Goal: Find specific page/section: Find specific page/section

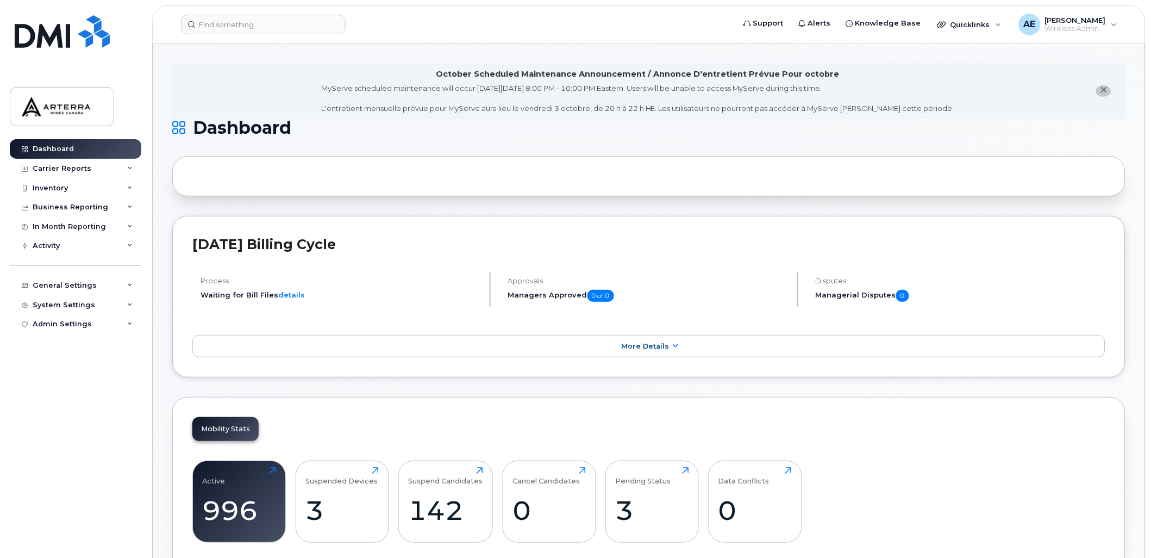
click at [1106, 88] on icon "close notification" at bounding box center [1104, 89] width 7 height 7
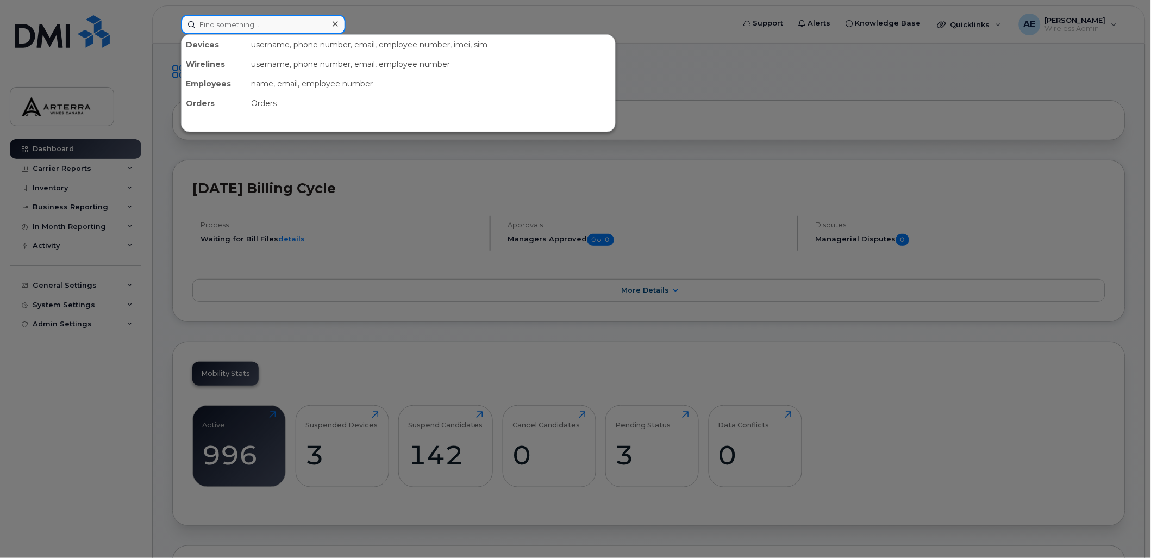
paste input "4382706482"
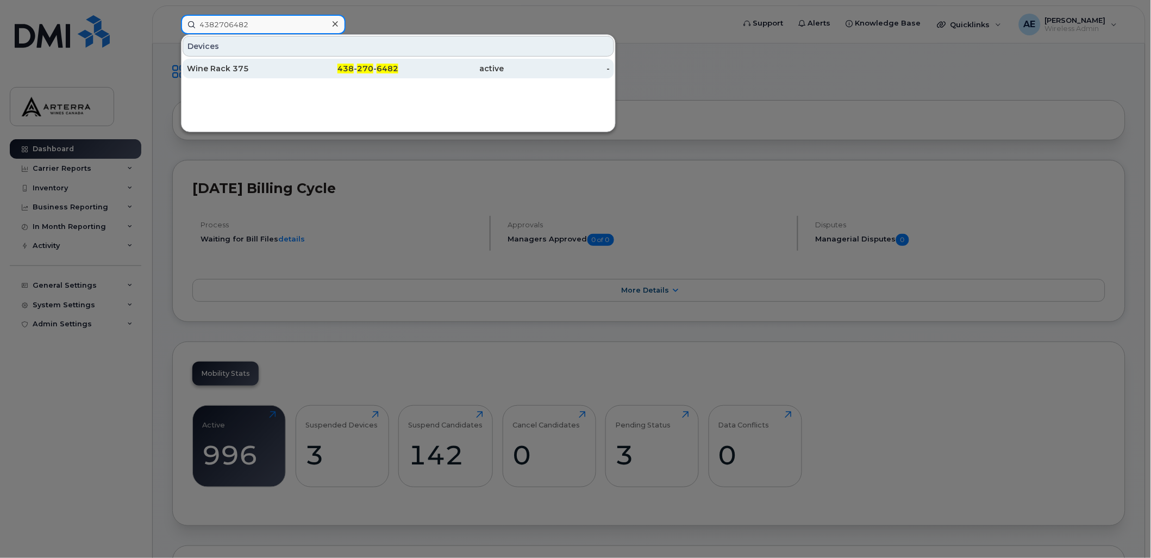
type input "4382706482"
click at [246, 64] on div "Wine Rack 375" at bounding box center [240, 68] width 106 height 11
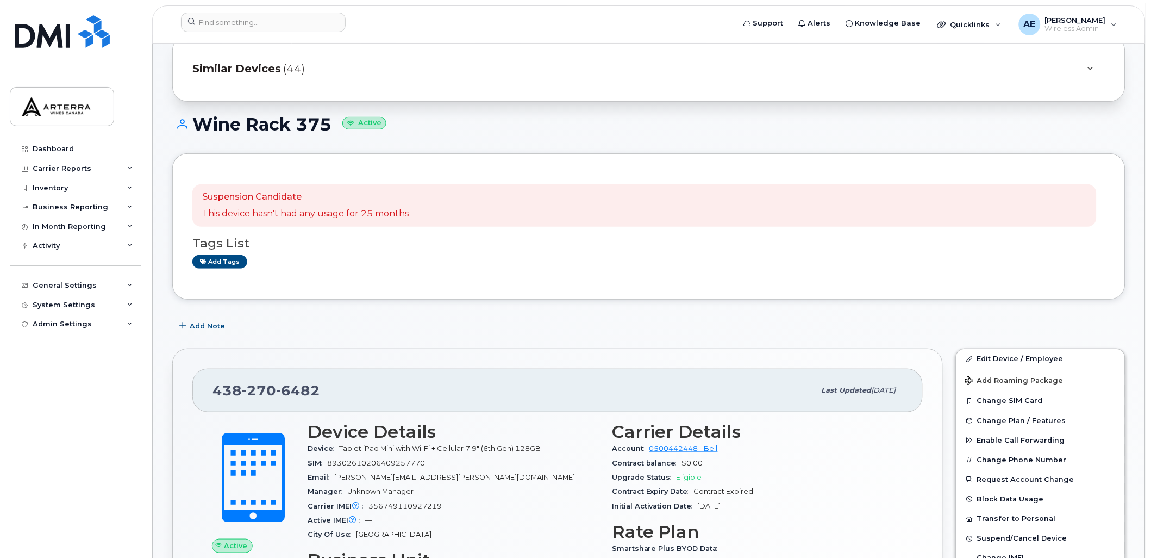
scroll to position [60, 0]
